Goal: Information Seeking & Learning: Learn about a topic

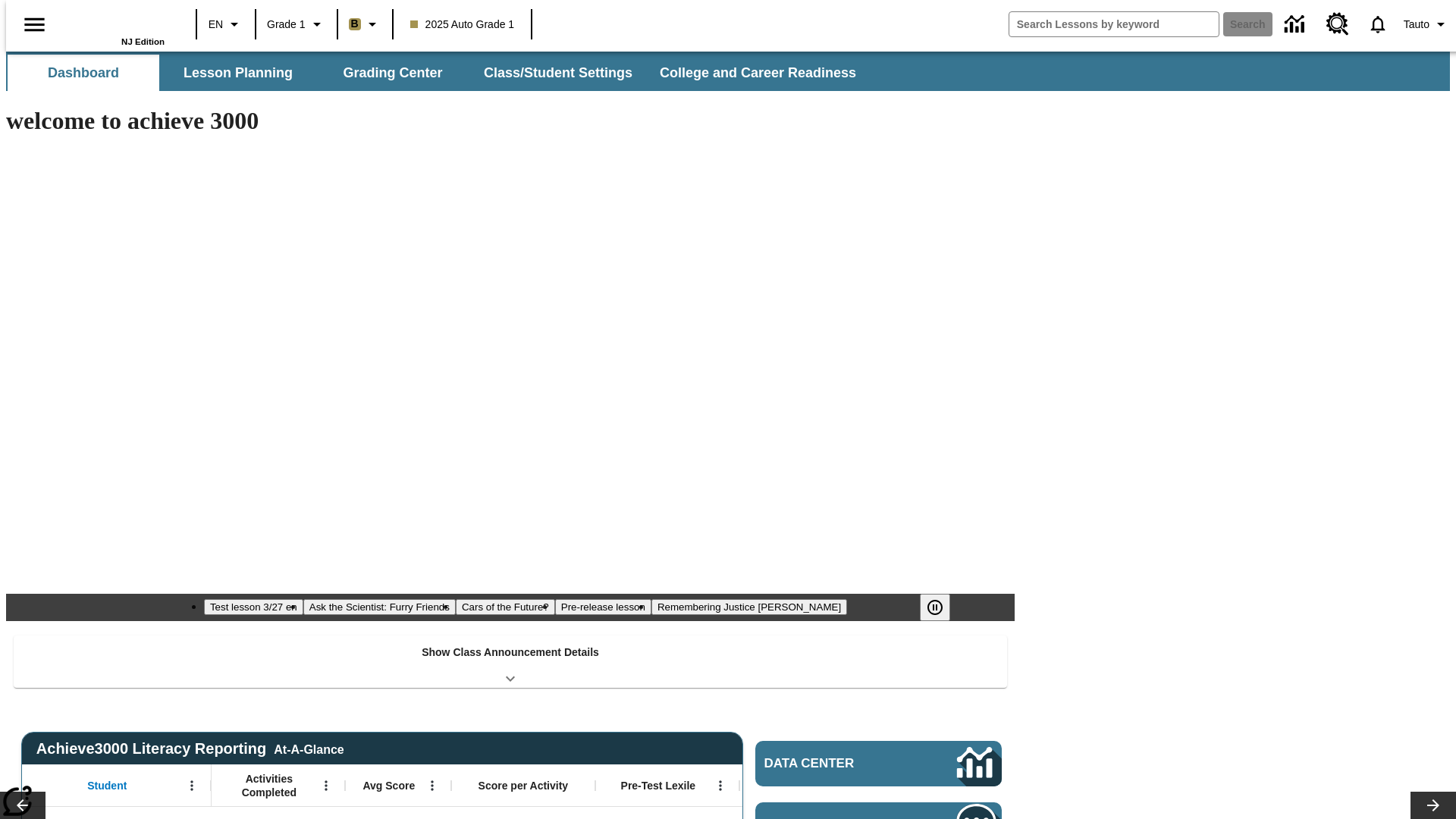
type input "-1"
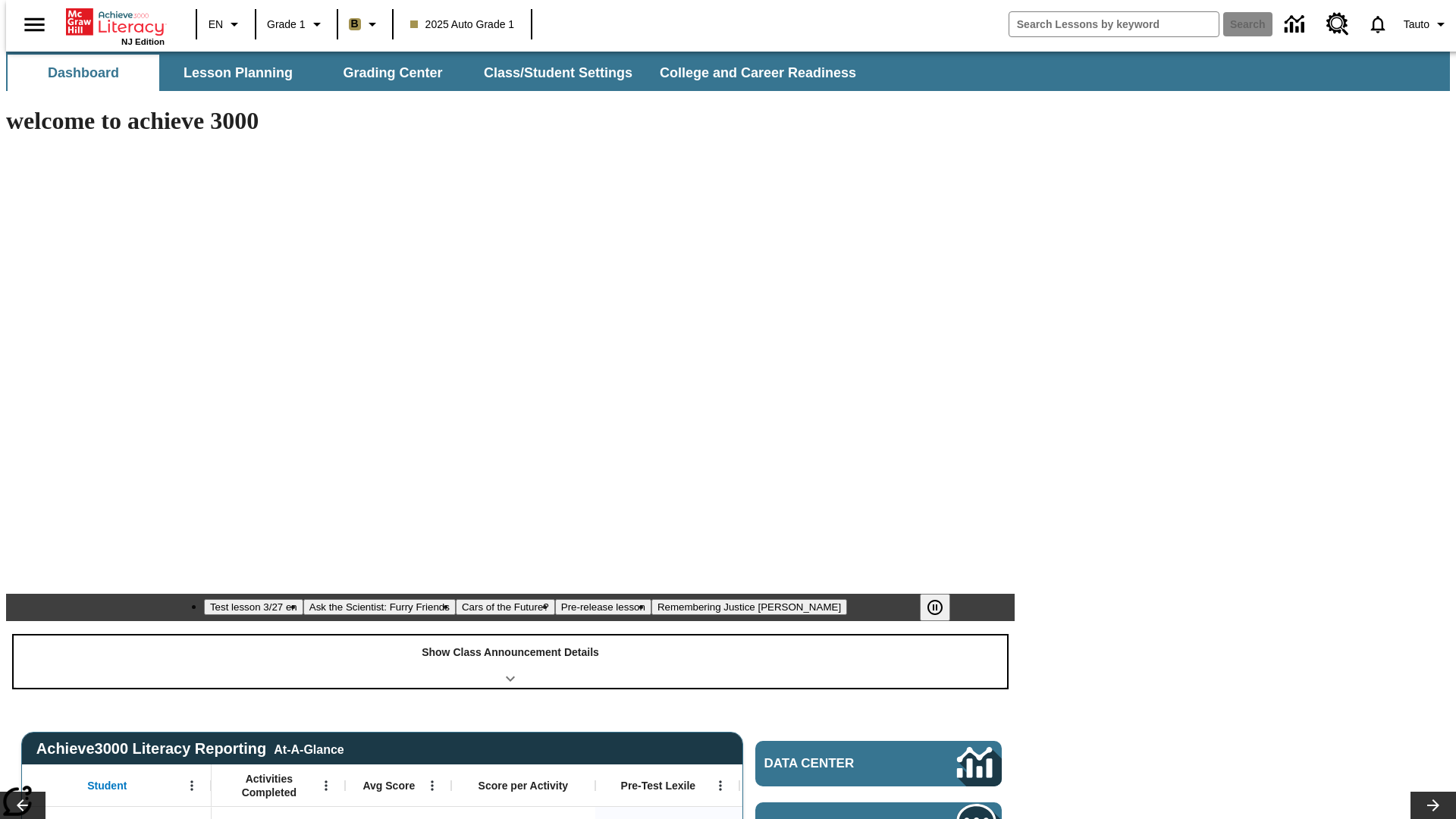
click at [510, 635] on div "Show Class Announcement Details" at bounding box center [509, 661] width 993 height 52
